Goal: Transaction & Acquisition: Register for event/course

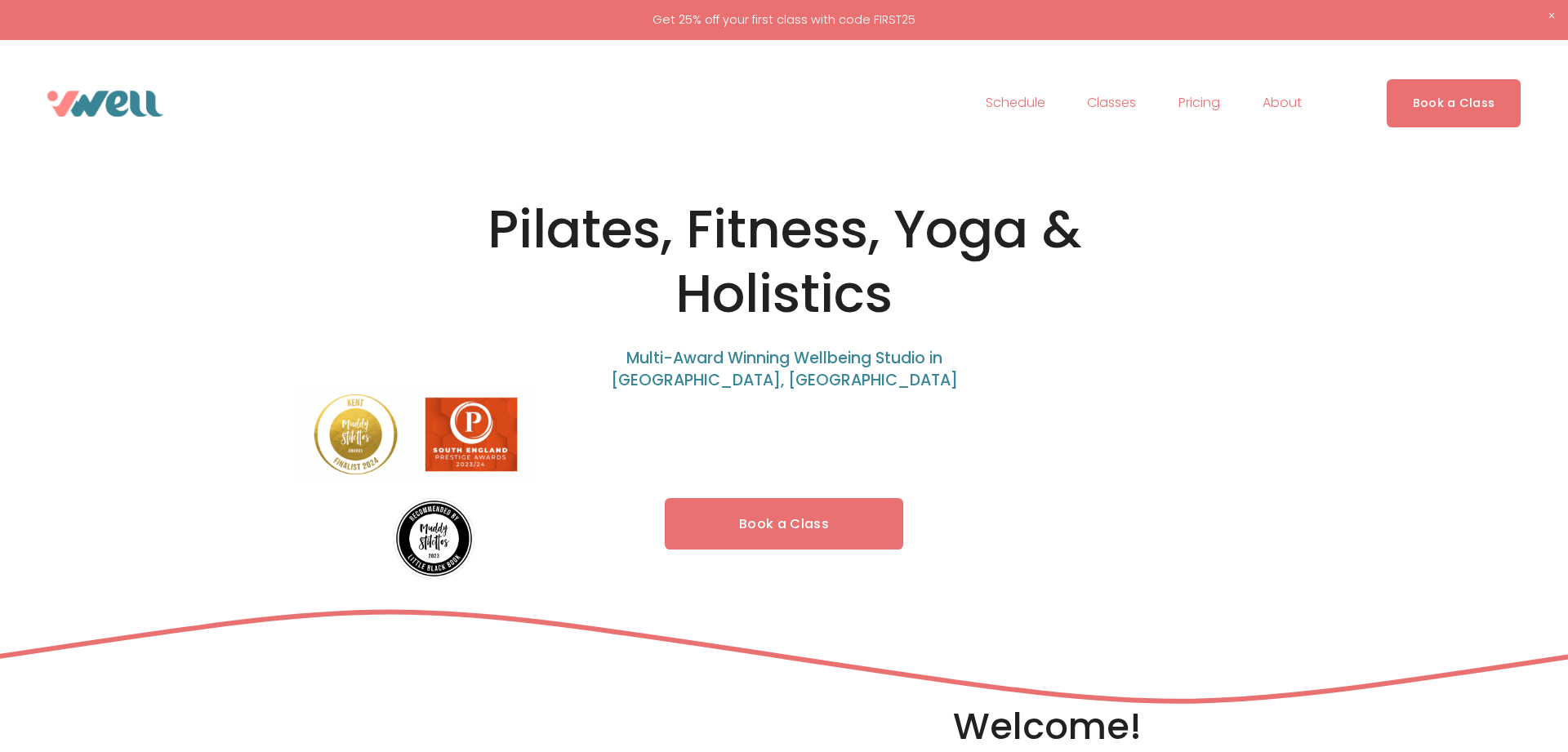
click at [1199, 106] on link "Pricing" at bounding box center [1199, 103] width 41 height 27
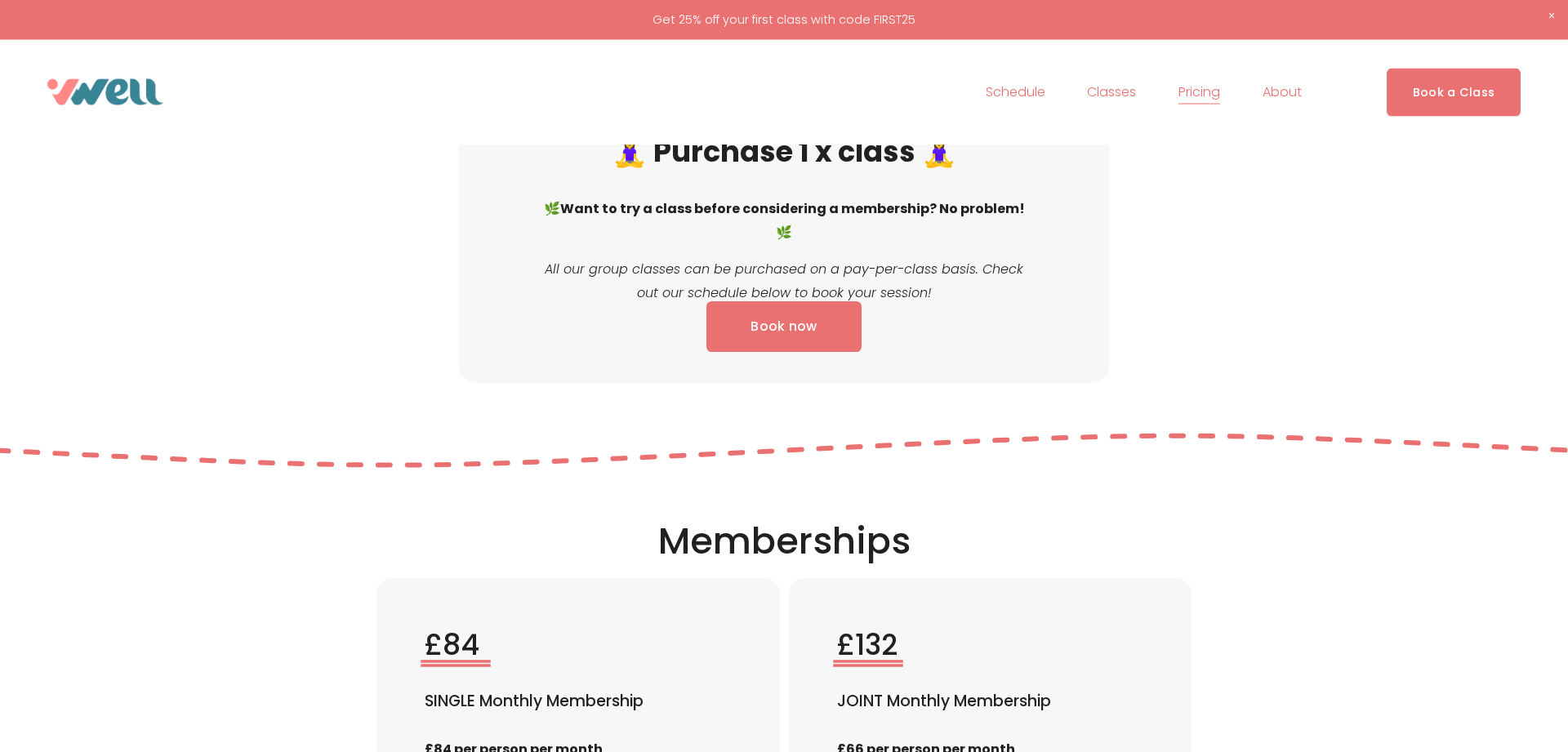
scroll to position [1749, 0]
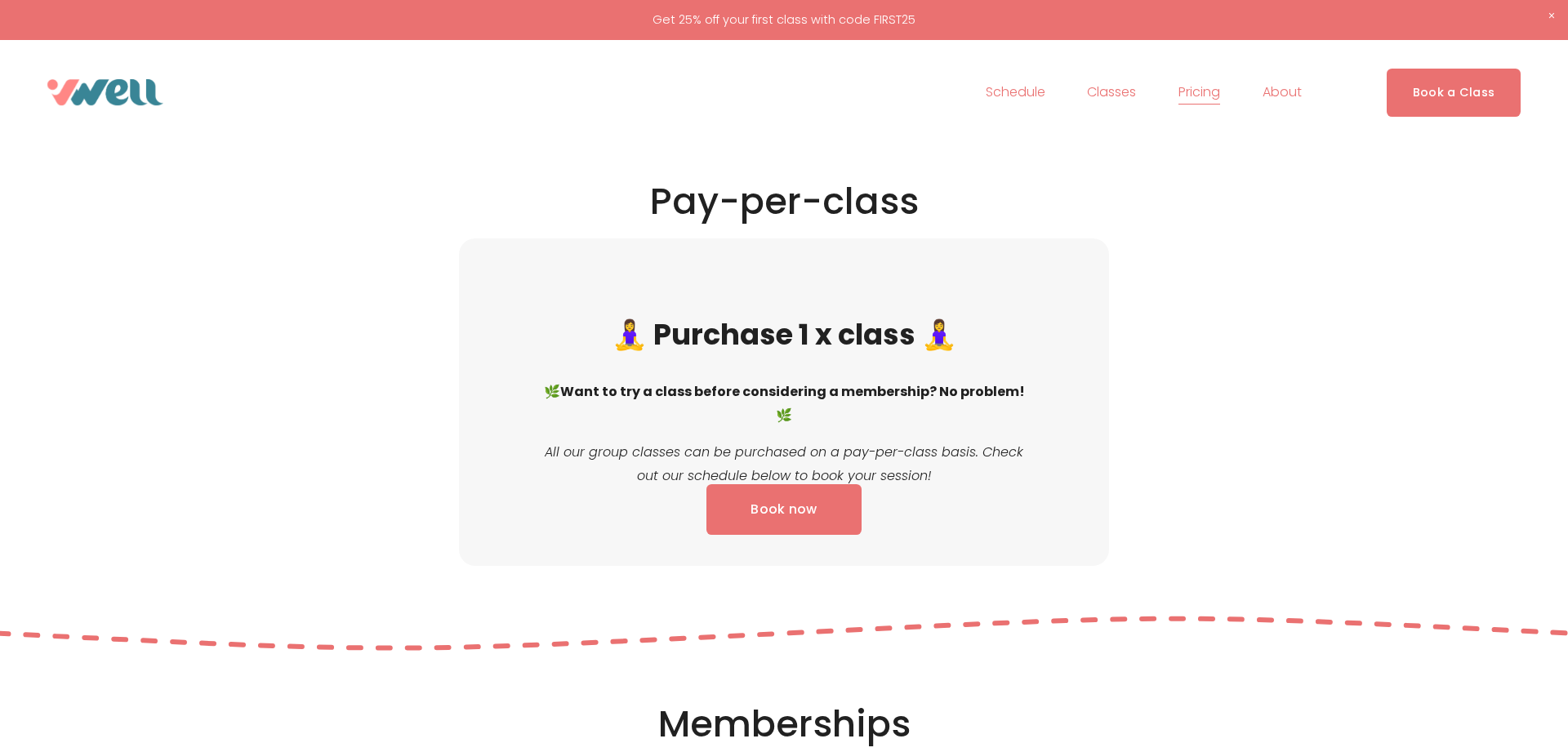
click at [0, 0] on span "Fitness" at bounding box center [0, 0] width 0 height 0
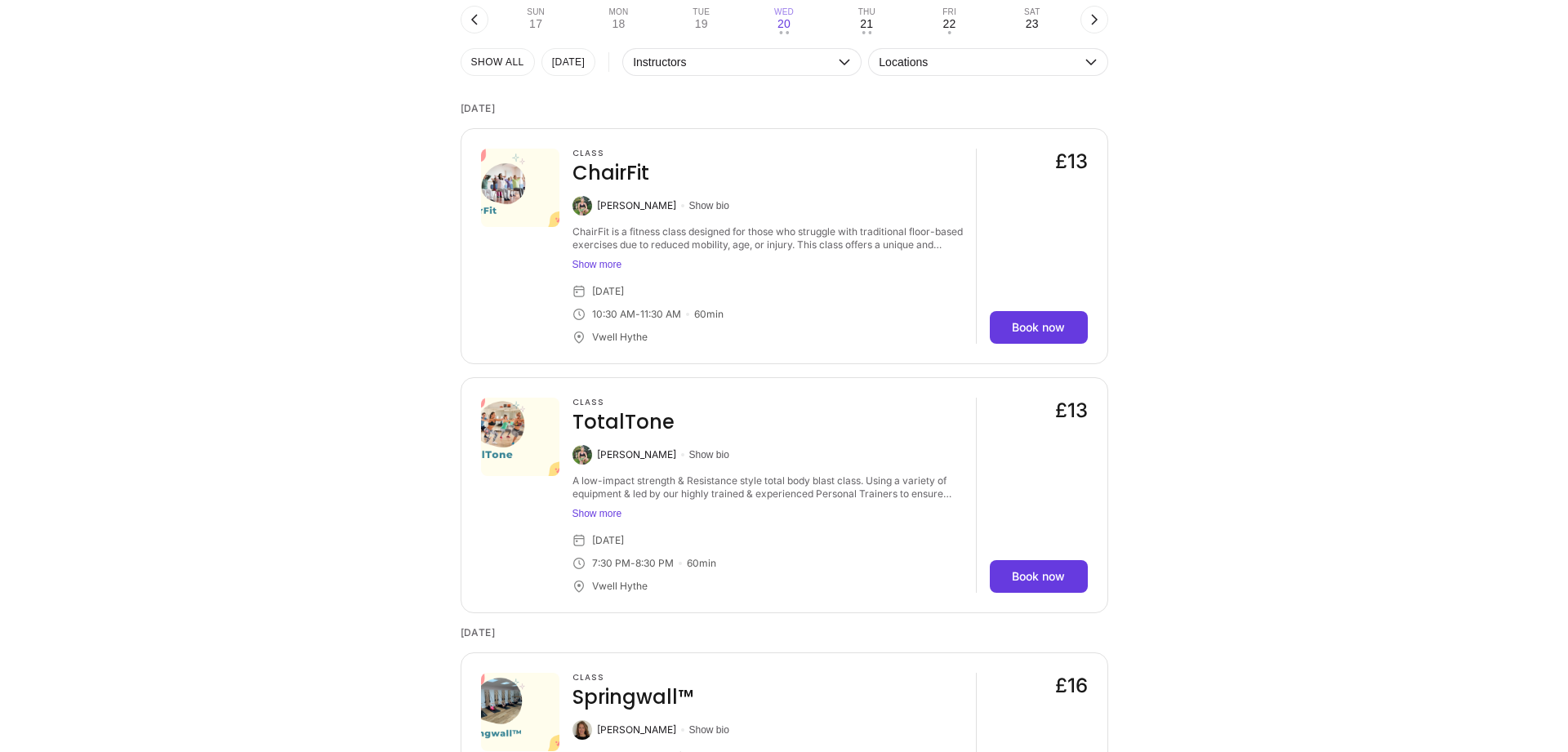
scroll to position [1499, 0]
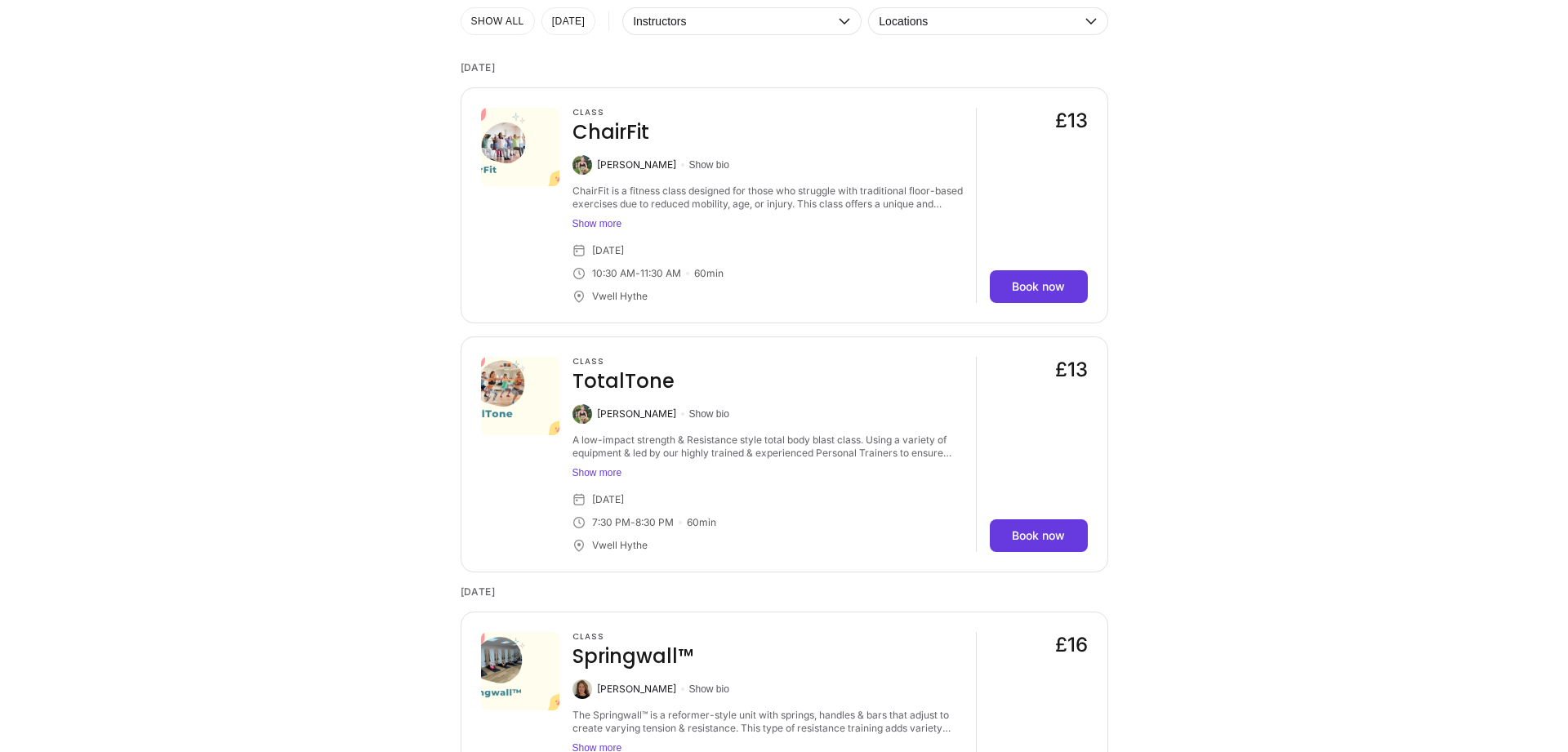
click at [605, 223] on button "Show more" at bounding box center [768, 223] width 391 height 13
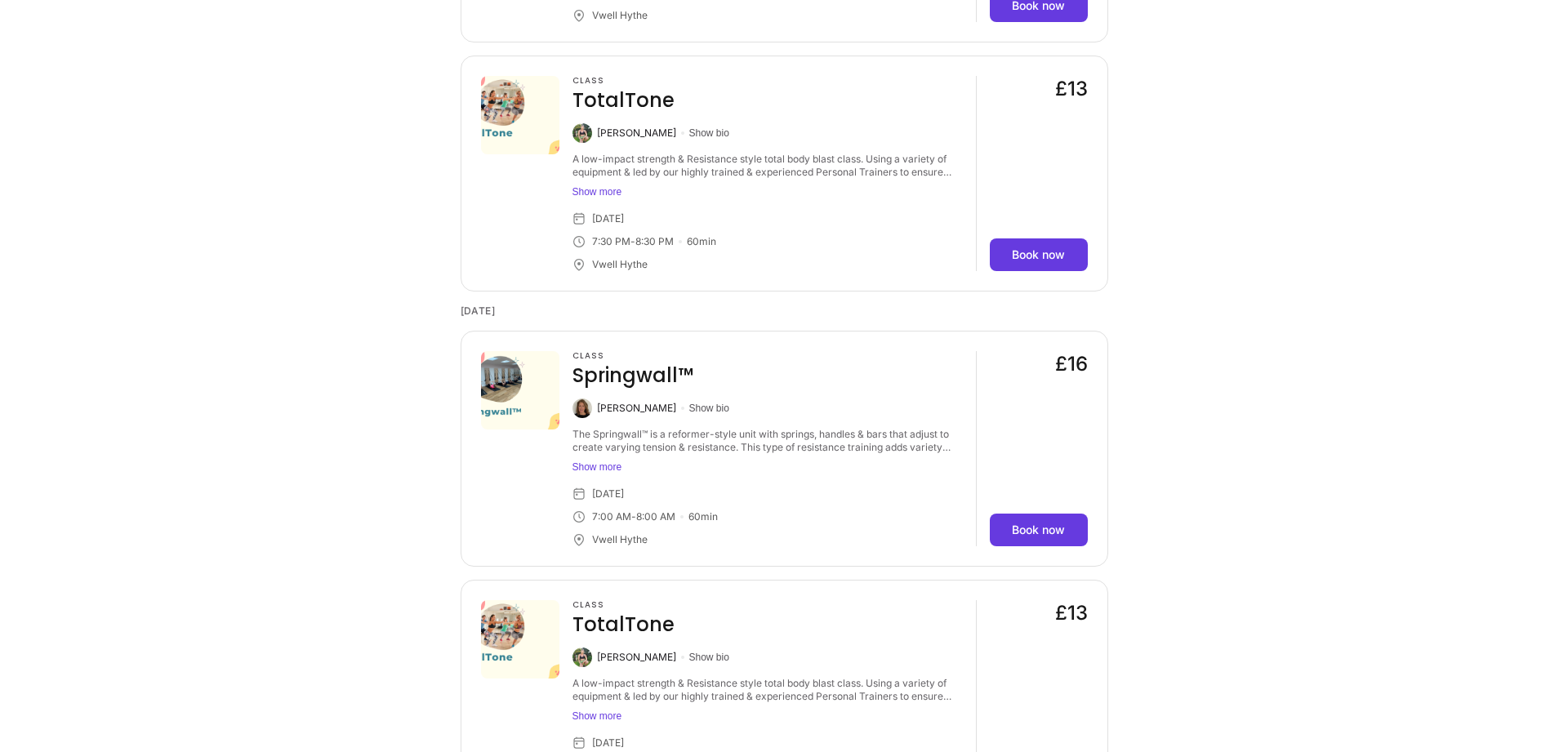
scroll to position [1915, 0]
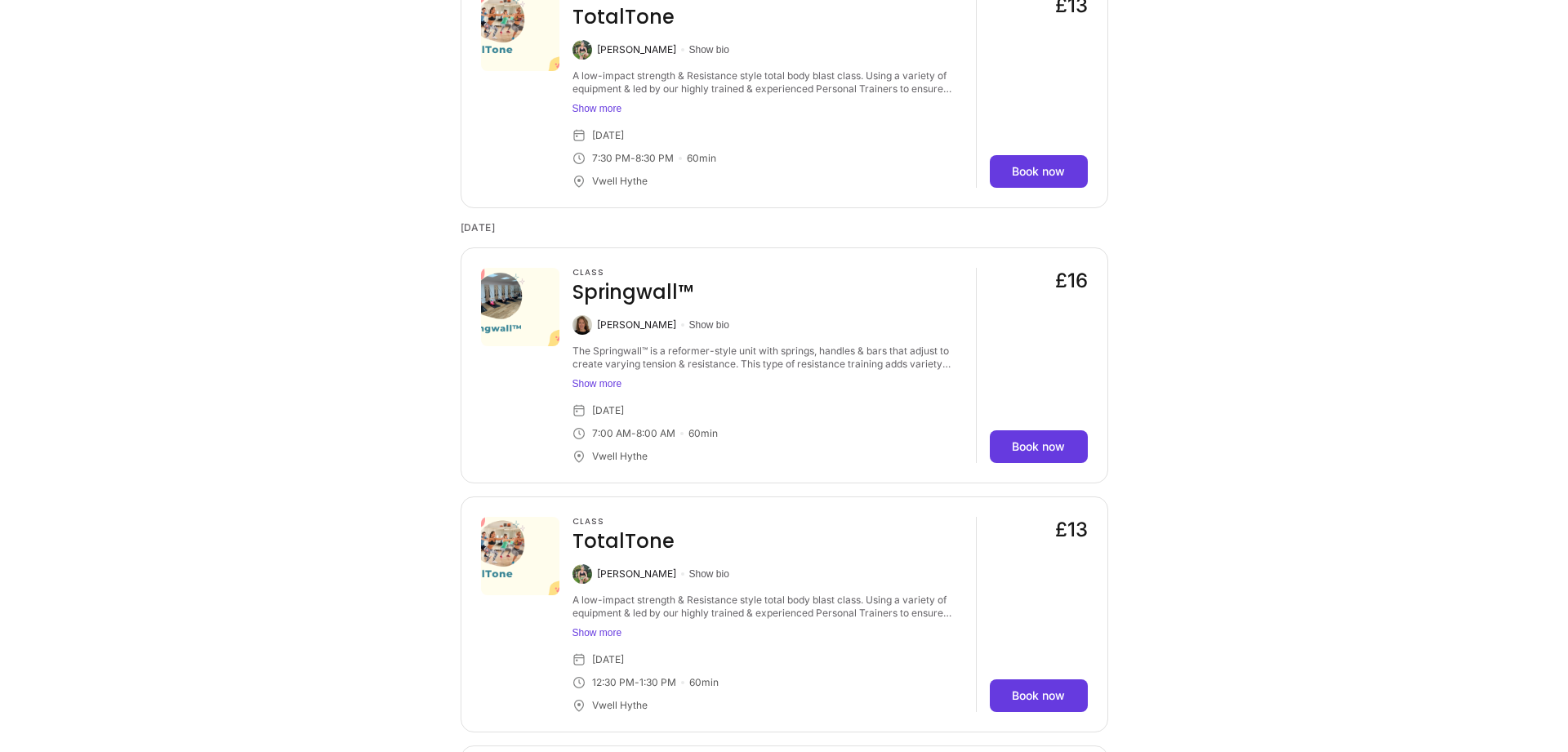
click at [601, 381] on button "Show more" at bounding box center [768, 383] width 391 height 13
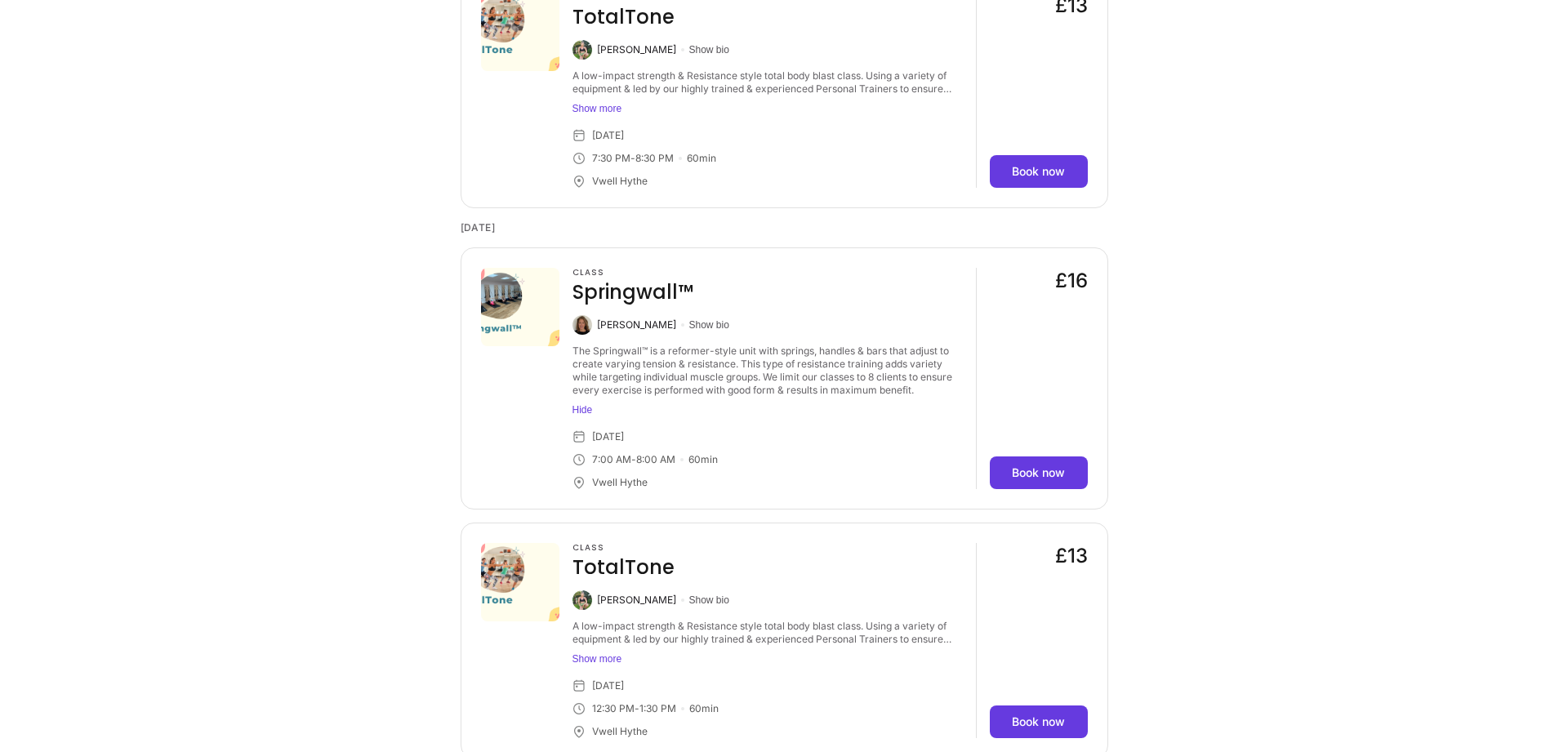
click at [601, 106] on button "Show more" at bounding box center [768, 108] width 391 height 13
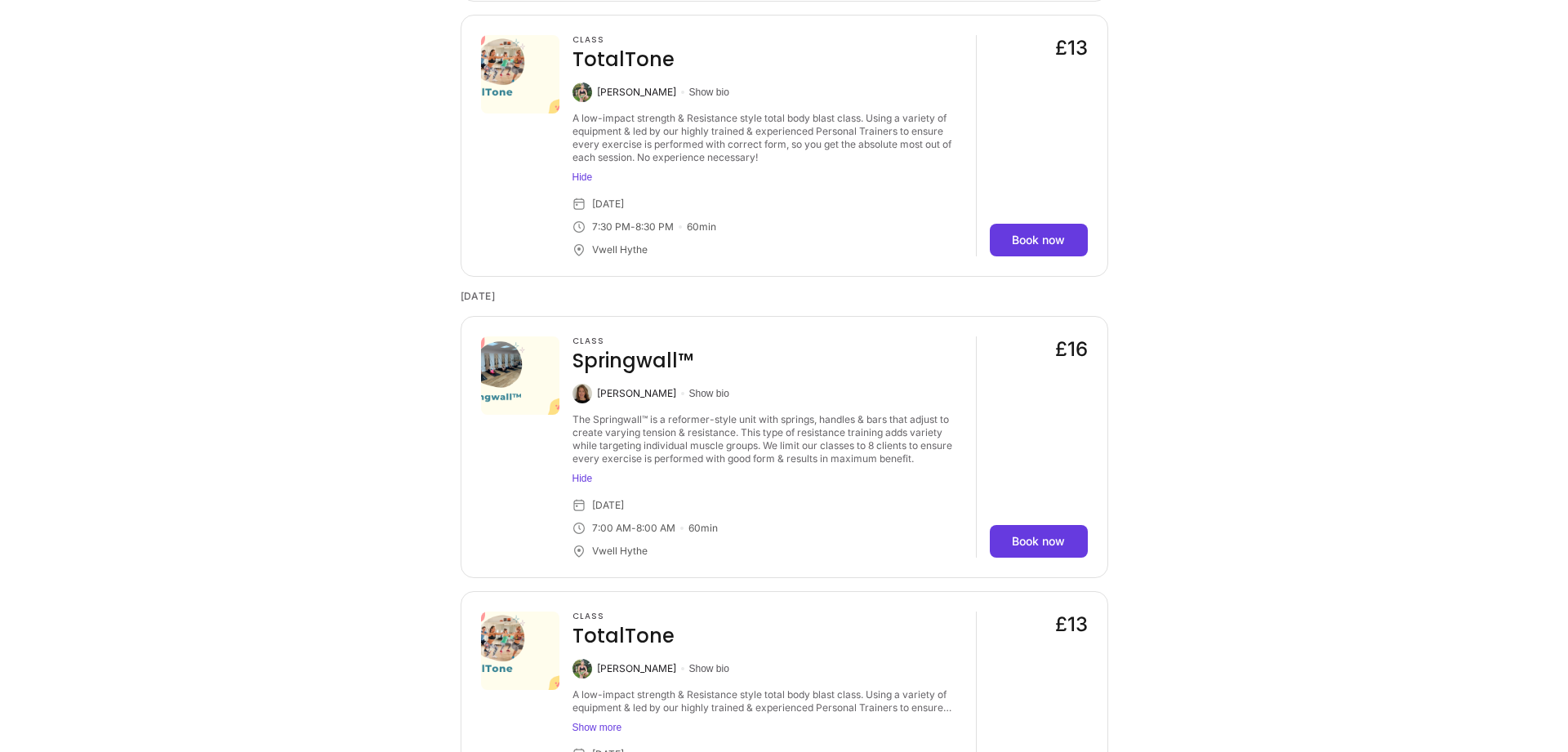
scroll to position [1833, 0]
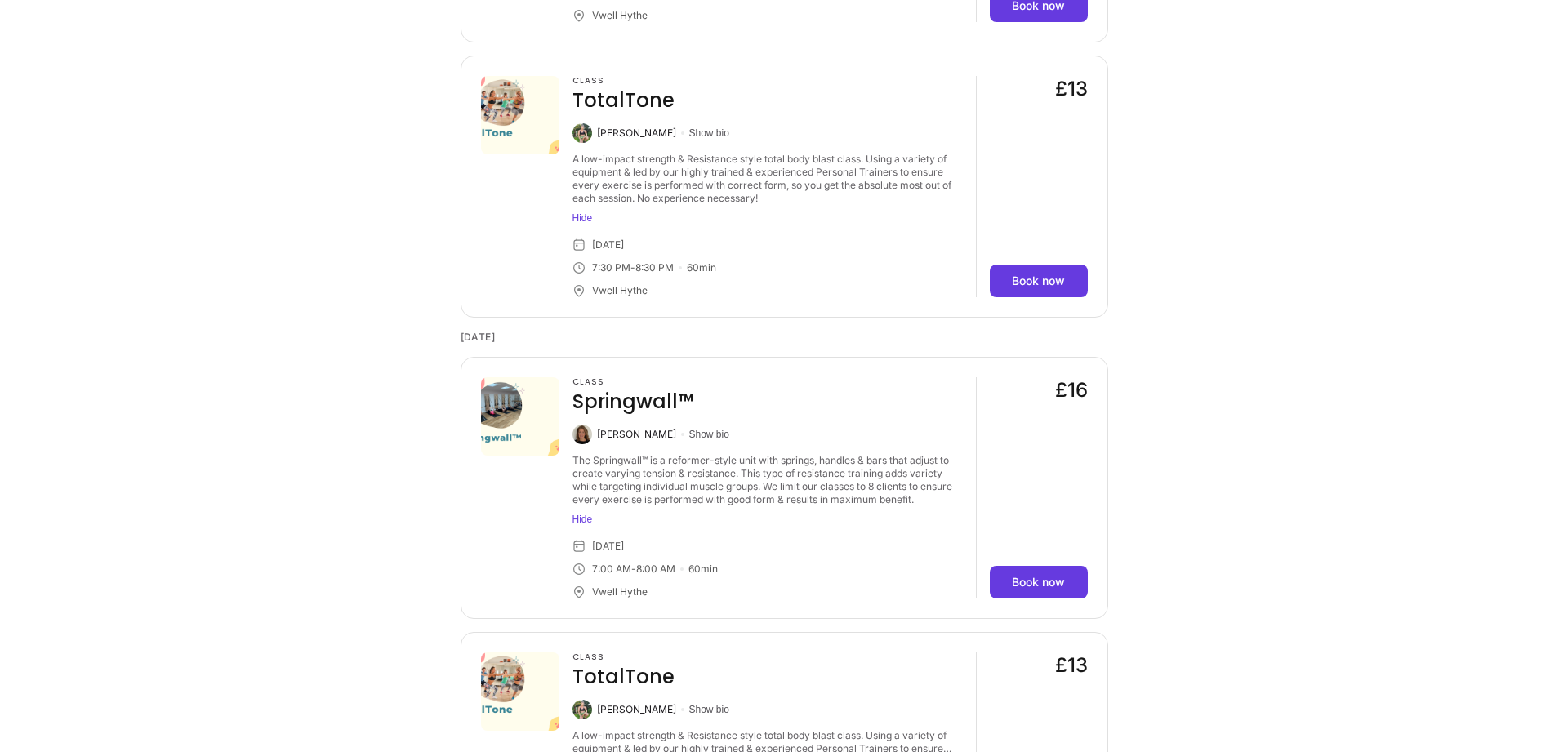
click at [697, 501] on div "The Springwall™ is a reformer-style unit with springs, handles & bars that adju…" at bounding box center [768, 479] width 391 height 52
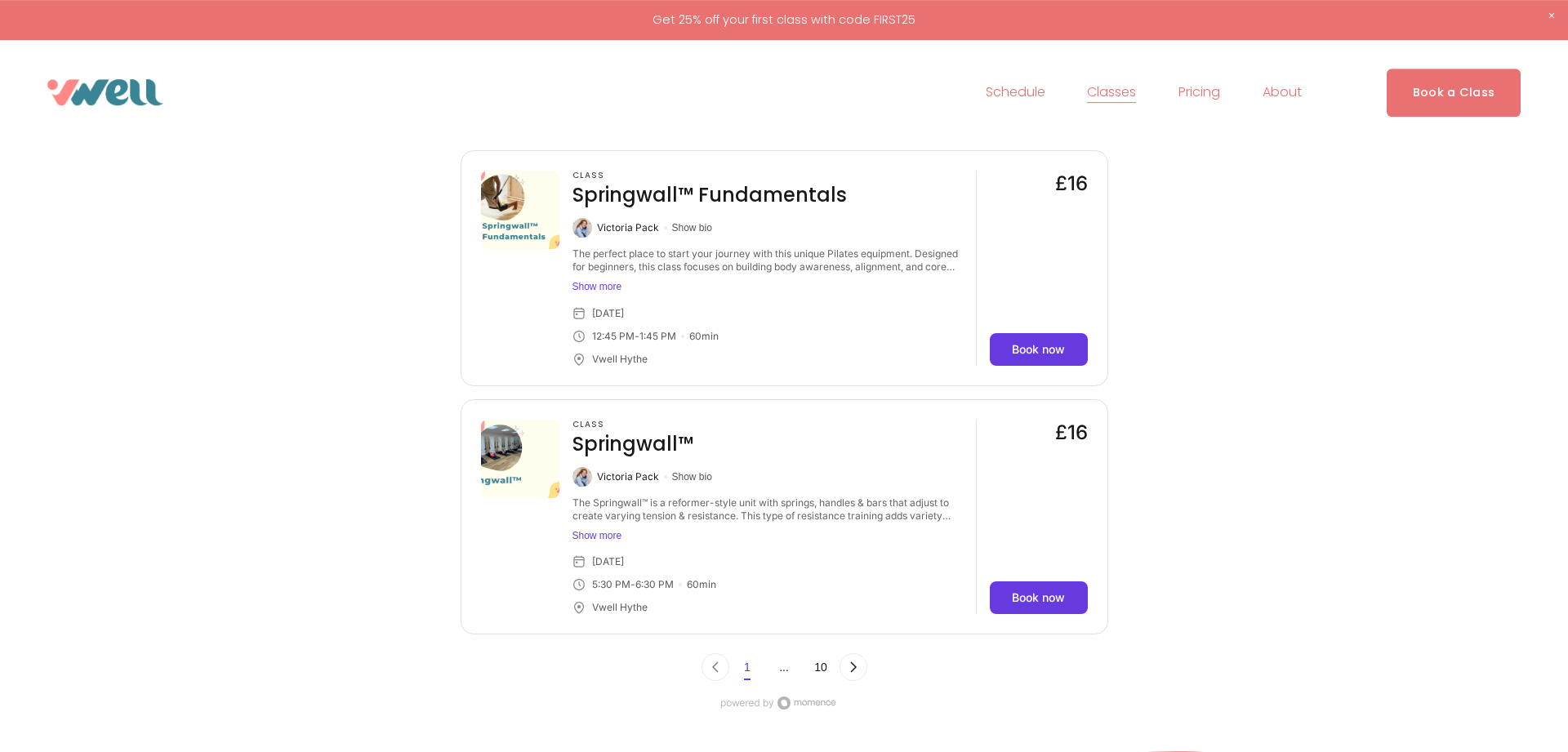
scroll to position [5997, 0]
